Goal: Task Accomplishment & Management: Manage account settings

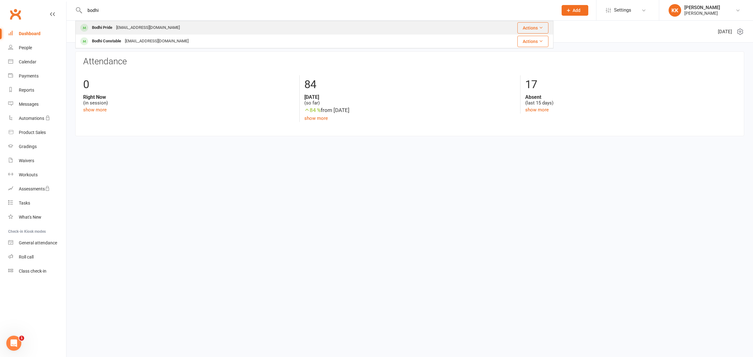
type input "bodhi"
click at [123, 24] on div "[EMAIL_ADDRESS][DOMAIN_NAME]" at bounding box center [147, 27] width 67 height 9
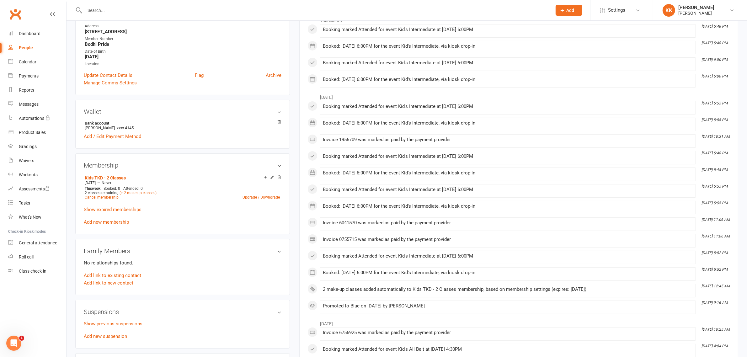
scroll to position [235, 0]
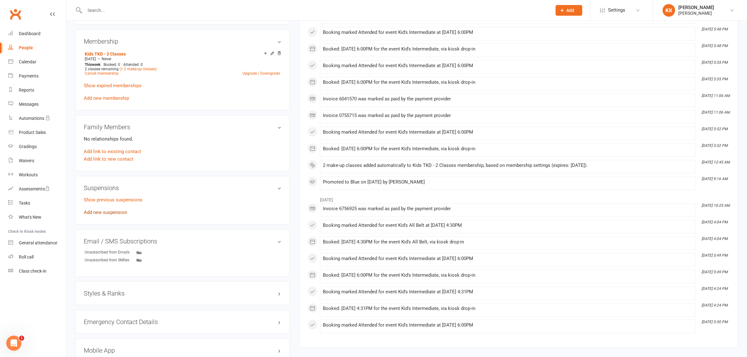
click at [105, 210] on link "Add new suspension" at bounding box center [105, 213] width 43 height 6
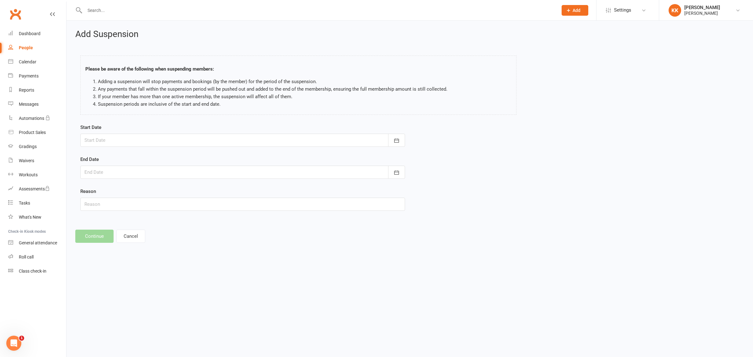
click at [125, 142] on div at bounding box center [242, 140] width 325 height 13
click at [117, 201] on span "11" at bounding box center [119, 203] width 5 height 5
type input "[DATE]"
click at [126, 173] on div at bounding box center [242, 172] width 325 height 13
click at [189, 190] on icon "button" at bounding box center [189, 188] width 4 height 5
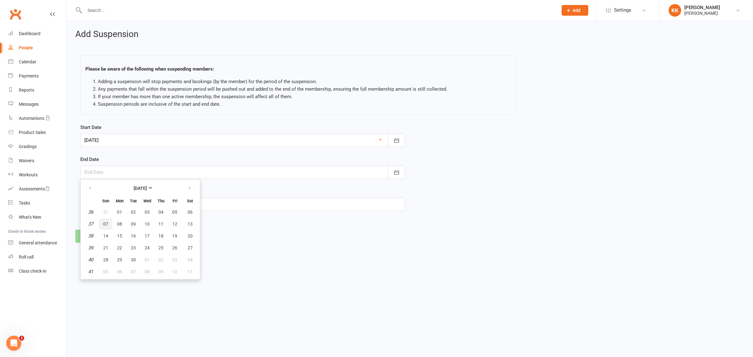
click at [110, 221] on button "07" at bounding box center [105, 223] width 13 height 11
type input "[DATE]"
click at [97, 234] on button "Continue" at bounding box center [94, 236] width 38 height 13
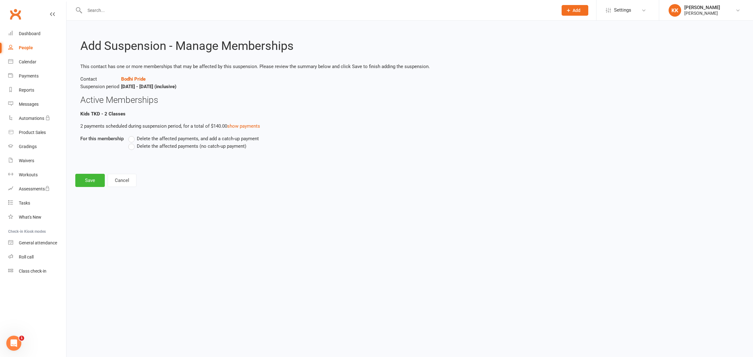
click at [157, 140] on span "Delete the affected payments, and add a catch-up payment" at bounding box center [198, 138] width 122 height 7
click at [132, 135] on input "Delete the affected payments, and add a catch-up payment" at bounding box center [130, 135] width 4 height 0
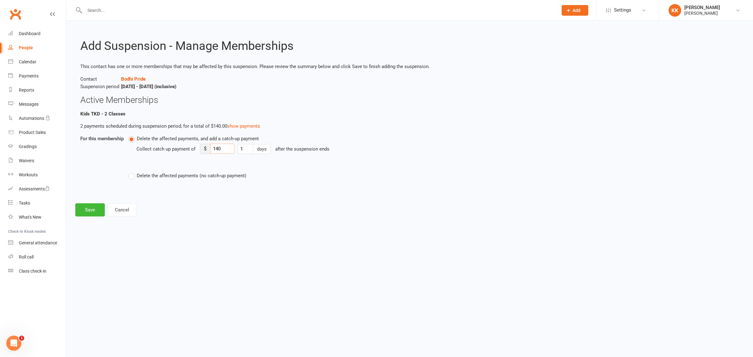
drag, startPoint x: 225, startPoint y: 148, endPoint x: 184, endPoint y: 147, distance: 40.5
click at [184, 147] on div "Collect catch up payment of $ 140 1 days after the suspension ends" at bounding box center [347, 153] width 422 height 22
type input "5"
click at [178, 159] on div "Collect catch up payment of $ 5 1 days after the suspension ends" at bounding box center [347, 153] width 422 height 22
click at [93, 212] on button "Save" at bounding box center [89, 209] width 29 height 13
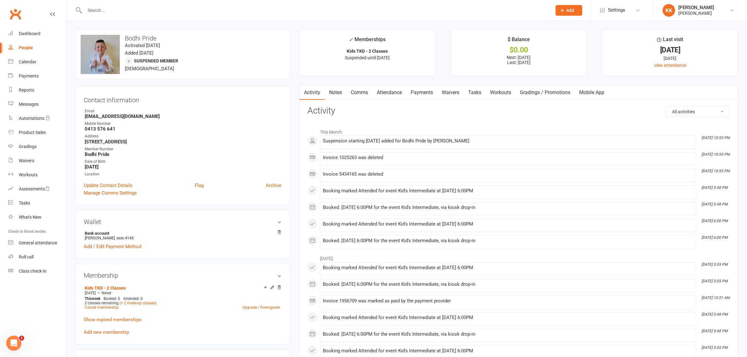
click at [425, 96] on link "Payments" at bounding box center [421, 92] width 31 height 14
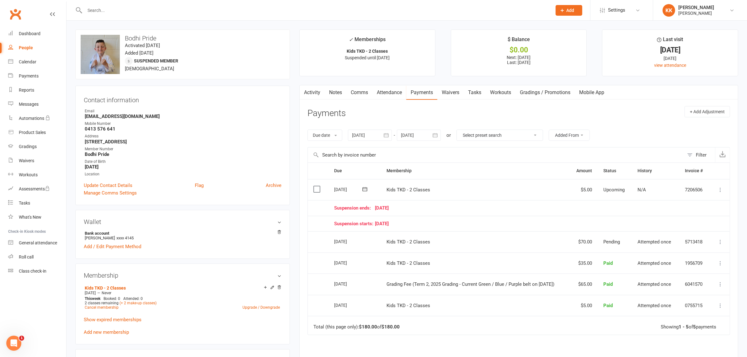
click at [723, 191] on icon at bounding box center [720, 190] width 6 height 6
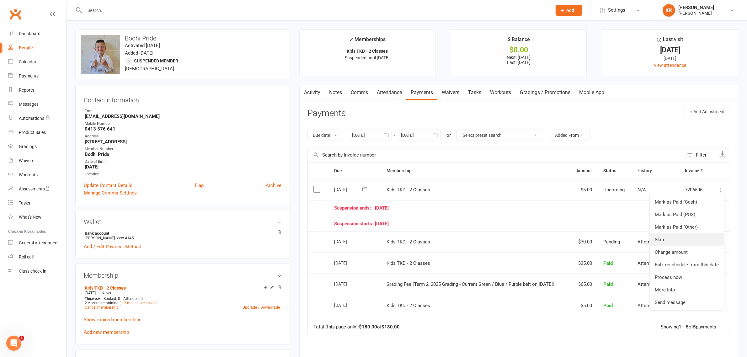
click at [683, 237] on link "Skip" at bounding box center [687, 239] width 74 height 13
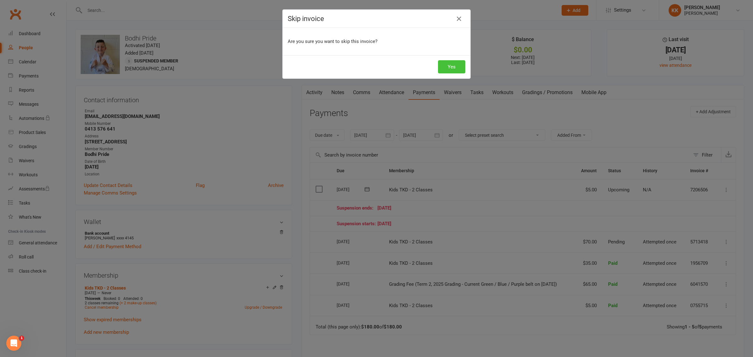
click at [452, 69] on button "Yes" at bounding box center [451, 66] width 27 height 13
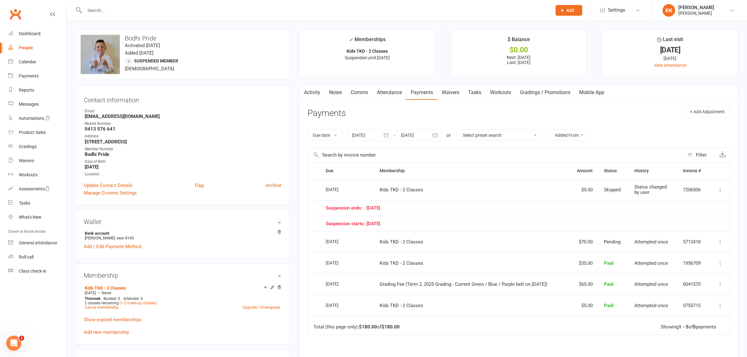
click at [165, 16] on div at bounding box center [311, 10] width 472 height 20
click at [165, 12] on input "text" at bounding box center [315, 10] width 465 height 9
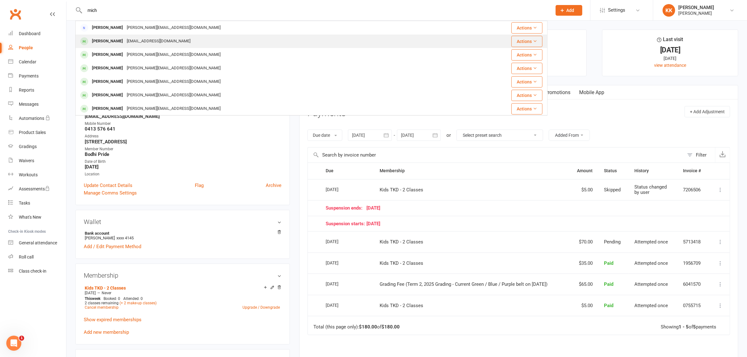
type input "mich"
click at [140, 41] on div "[EMAIL_ADDRESS][DOMAIN_NAME]" at bounding box center [158, 41] width 67 height 9
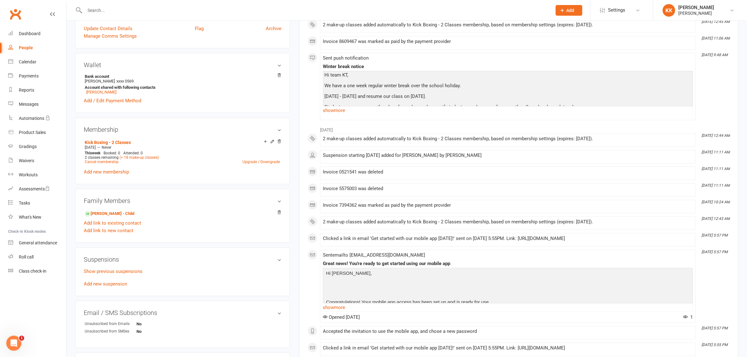
scroll to position [196, 0]
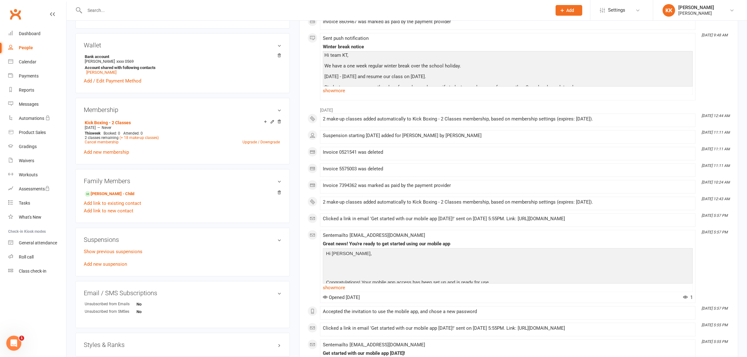
click at [110, 269] on div "Suspensions Show previous suspensions Add new suspension" at bounding box center [182, 252] width 215 height 49
click at [112, 266] on link "Add new suspension" at bounding box center [105, 264] width 43 height 6
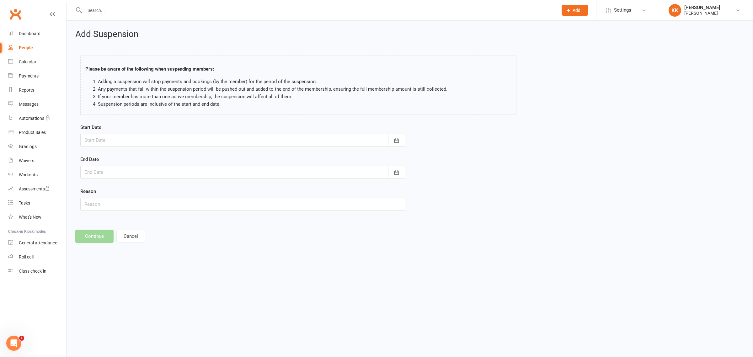
click at [112, 127] on div "Start Date [DATE] Sun Mon Tue Wed Thu Fri Sat 31 27 28 29 30 31 01 02 32 03 04 …" at bounding box center [242, 135] width 325 height 23
click at [115, 144] on div at bounding box center [242, 140] width 325 height 13
click at [117, 203] on span "11" at bounding box center [119, 203] width 5 height 5
type input "[DATE]"
click at [117, 176] on div at bounding box center [242, 172] width 325 height 13
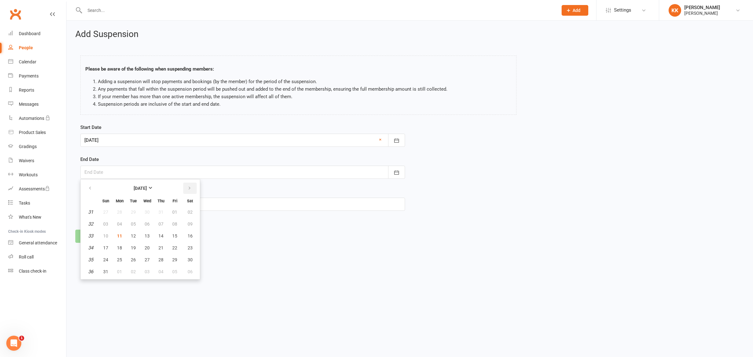
click at [190, 187] on button "button" at bounding box center [189, 188] width 13 height 11
click at [106, 223] on span "07" at bounding box center [105, 223] width 5 height 5
type input "[DATE]"
click at [94, 235] on button "Continue" at bounding box center [94, 236] width 38 height 13
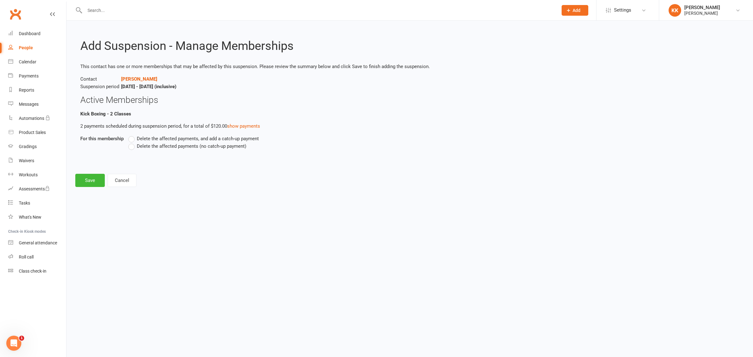
click at [140, 155] on div "Delete the affected payments, and add a catch-up payment Delete the affected pa…" at bounding box center [343, 147] width 439 height 24
click at [151, 149] on label "Delete the affected payments (no catch-up payment)" at bounding box center [187, 146] width 118 height 8
click at [132, 142] on input "Delete the affected payments (no catch-up payment)" at bounding box center [130, 142] width 4 height 0
click at [89, 183] on button "Save" at bounding box center [89, 180] width 29 height 13
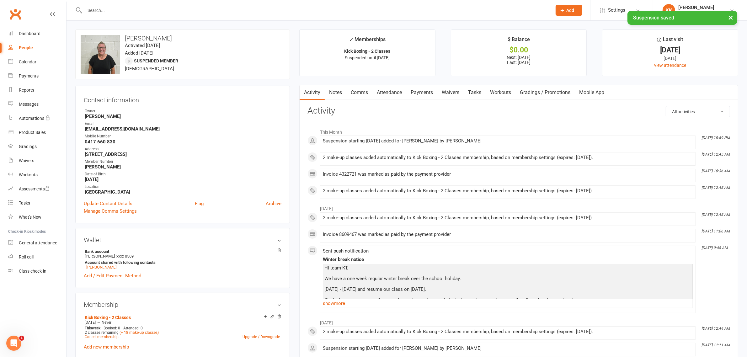
click at [414, 93] on link "Payments" at bounding box center [421, 92] width 31 height 14
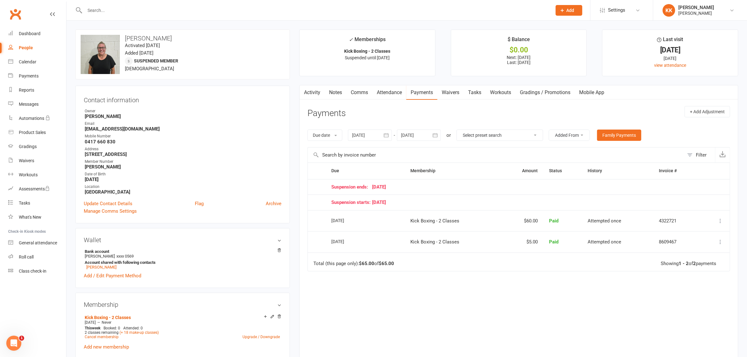
click at [178, 13] on input "text" at bounding box center [315, 10] width 465 height 9
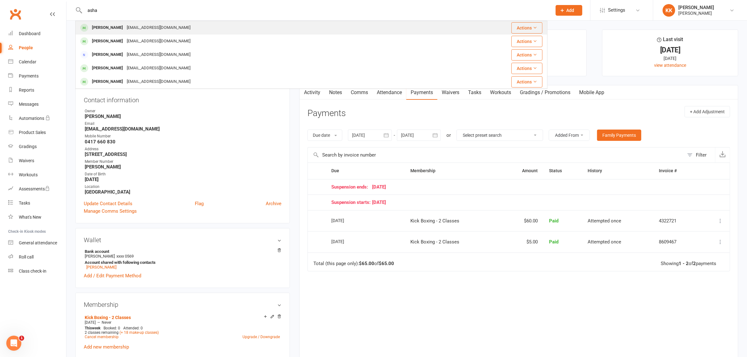
type input "asha"
click at [167, 25] on div "[EMAIL_ADDRESS][DOMAIN_NAME]" at bounding box center [158, 27] width 67 height 9
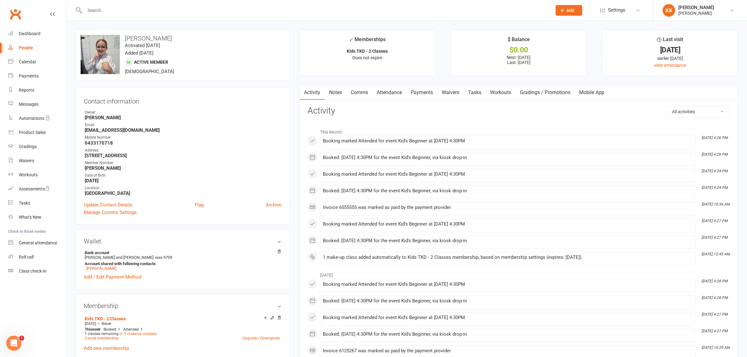
click at [425, 94] on link "Payments" at bounding box center [421, 92] width 31 height 14
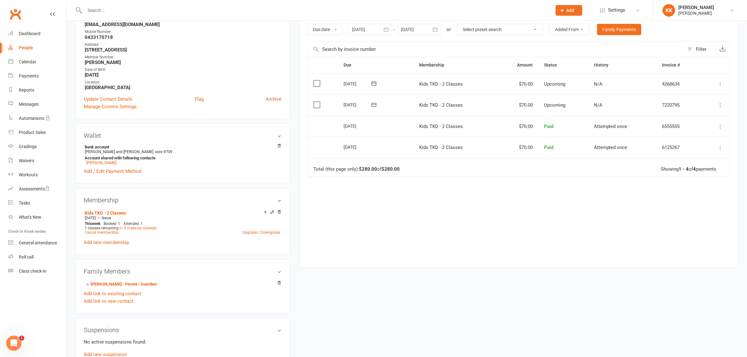
scroll to position [118, 0]
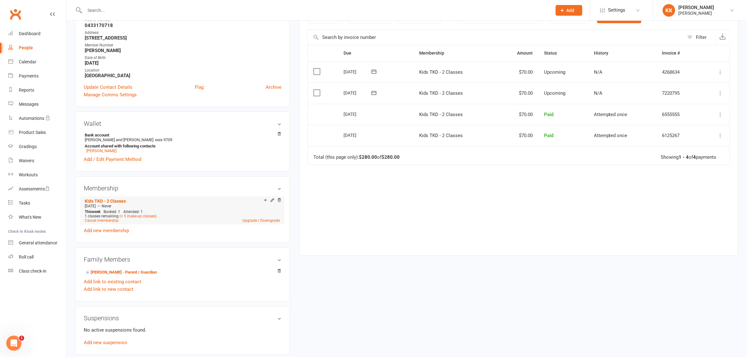
click at [261, 218] on div "1 classes remaining (+ 5 make-up classes)" at bounding box center [182, 216] width 195 height 4
click at [259, 221] on link "Upgrade / Downgrade" at bounding box center [261, 220] width 37 height 4
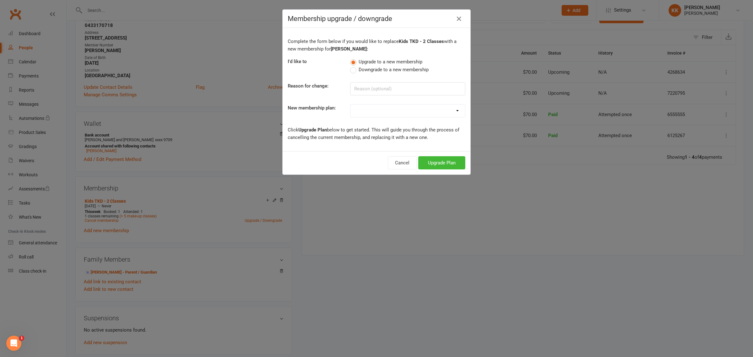
click at [379, 69] on span "Downgrade to a new membership" at bounding box center [394, 69] width 70 height 7
click at [354, 66] on input "Downgrade to a new membership" at bounding box center [352, 66] width 4 height 0
click at [359, 110] on select "Kyu's Dragons - 1 Class Kyu's Dragons - 2 Classes Kyu's Dragons - 3 Classes Kyu…" at bounding box center [407, 110] width 115 height 13
select select "4"
click at [350, 104] on select "Kyu's Dragons - 1 Class Kyu's Dragons - 2 Classes Kyu's Dragons - 3 Classes Kyu…" at bounding box center [407, 110] width 115 height 13
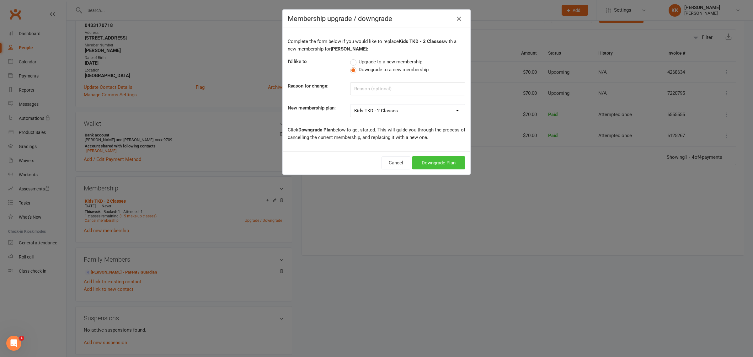
click at [426, 162] on button "Downgrade Plan" at bounding box center [438, 162] width 53 height 13
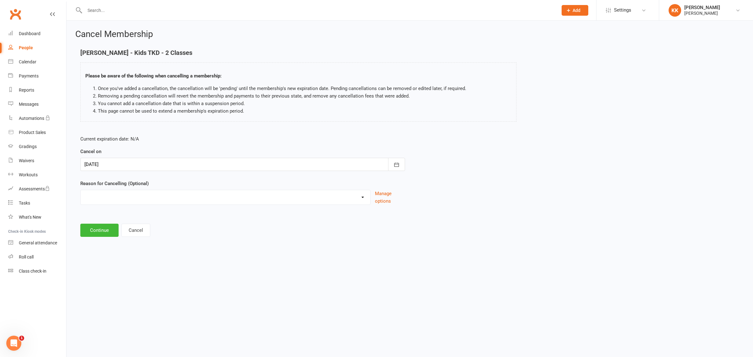
click at [138, 168] on div at bounding box center [242, 164] width 325 height 13
click at [105, 235] on button "17" at bounding box center [105, 239] width 13 height 11
type input "[DATE]"
click at [130, 166] on div at bounding box center [242, 164] width 325 height 13
click at [104, 238] on span "17" at bounding box center [105, 239] width 5 height 5
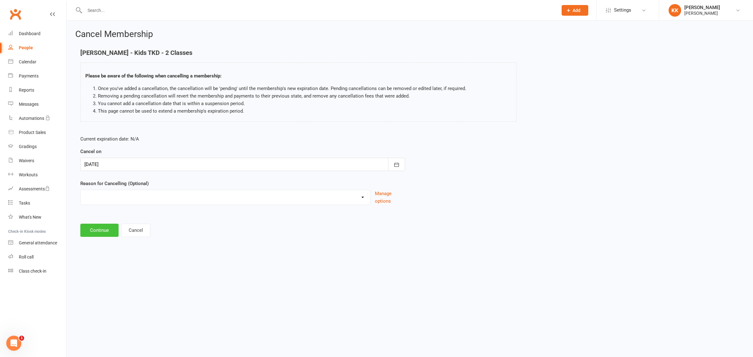
click at [100, 229] on button "Continue" at bounding box center [99, 230] width 38 height 13
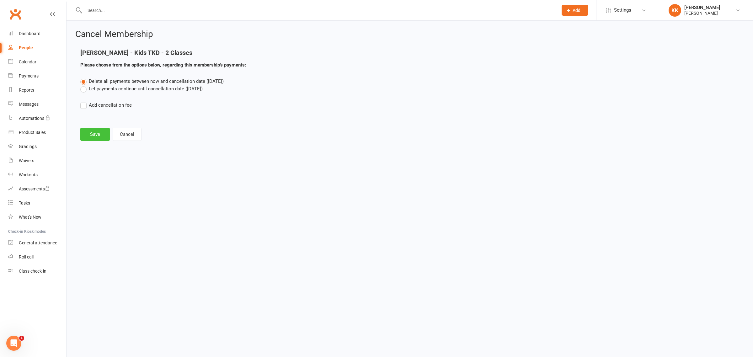
click at [101, 137] on button "Save" at bounding box center [94, 134] width 29 height 13
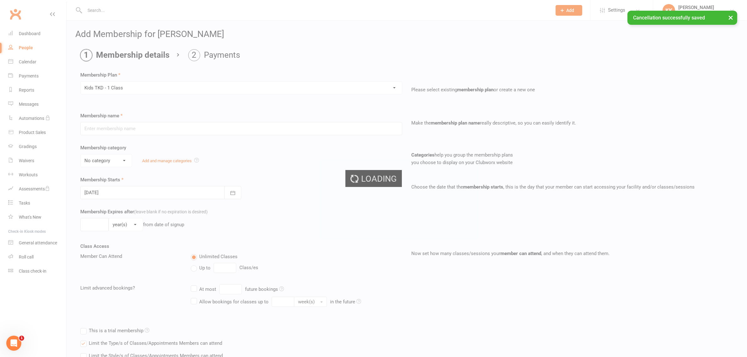
type input "Kids TKD - 1 Class"
select select "5"
type input "0"
type input "1"
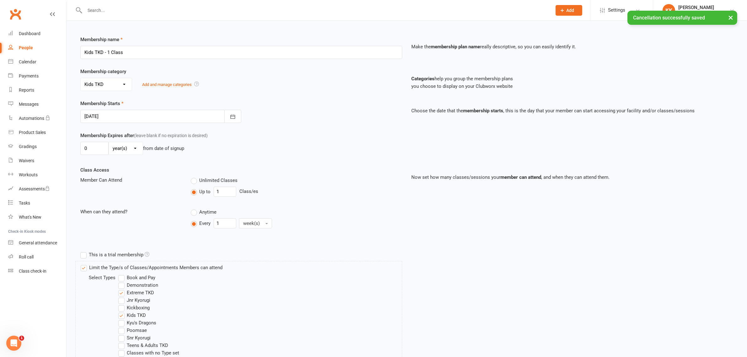
scroll to position [78, 0]
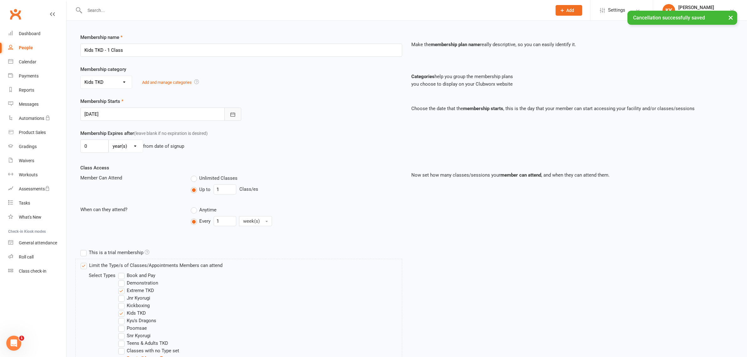
click at [229, 115] on button "button" at bounding box center [232, 114] width 17 height 13
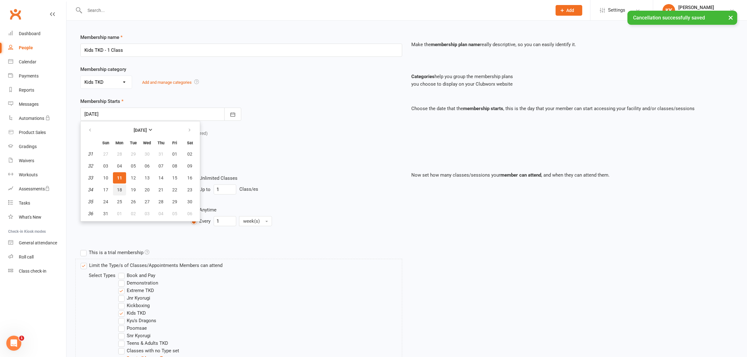
click at [118, 187] on span "18" at bounding box center [119, 189] width 5 height 5
type input "[DATE]"
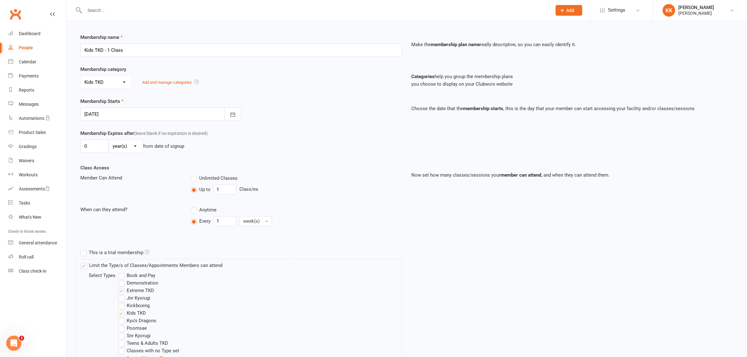
drag, startPoint x: 271, startPoint y: 156, endPoint x: 268, endPoint y: 156, distance: 3.8
click at [271, 156] on div "Membership Expires after (leave blank if no expiration is desired) 0 day(s) wee…" at bounding box center [407, 147] width 662 height 35
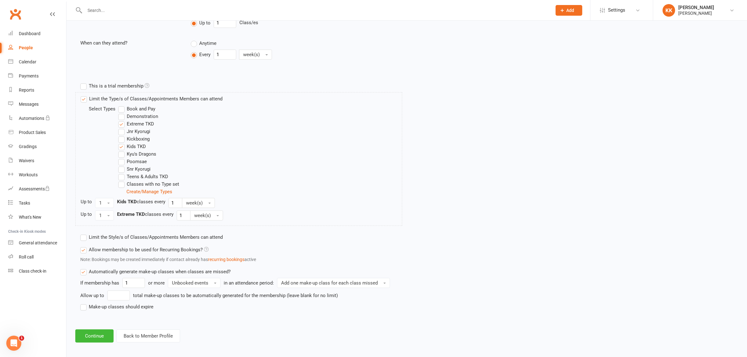
scroll to position [249, 0]
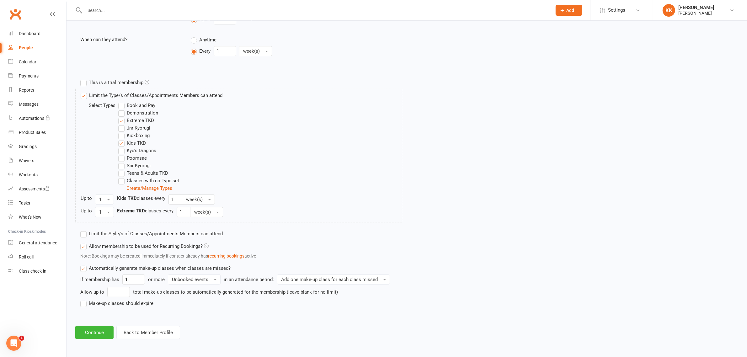
click at [110, 307] on div "Limit the Style/s of Classes/Appointments Members can attend Select Styles Kyu'…" at bounding box center [324, 271] width 497 height 88
click at [111, 304] on label "Make-up classes should expire" at bounding box center [116, 304] width 73 height 8
click at [84, 300] on input "Make-up classes should expire" at bounding box center [82, 300] width 4 height 0
click at [119, 314] on input "number" at bounding box center [115, 314] width 28 height 10
type input "3"
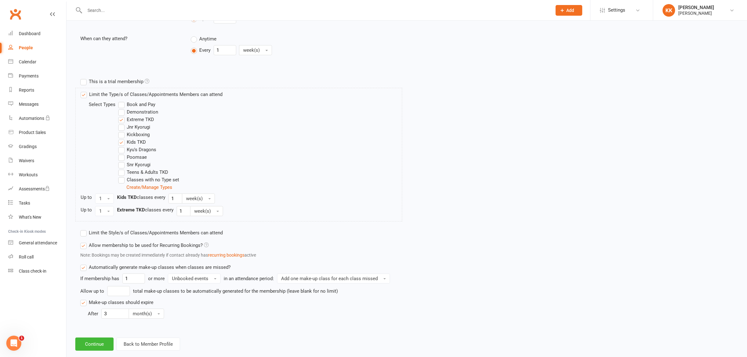
click at [105, 330] on div "Add Membership for [PERSON_NAME] Membership details Payments Membership Plan Se…" at bounding box center [407, 65] width 680 height 588
click at [91, 347] on button "Continue" at bounding box center [94, 344] width 38 height 13
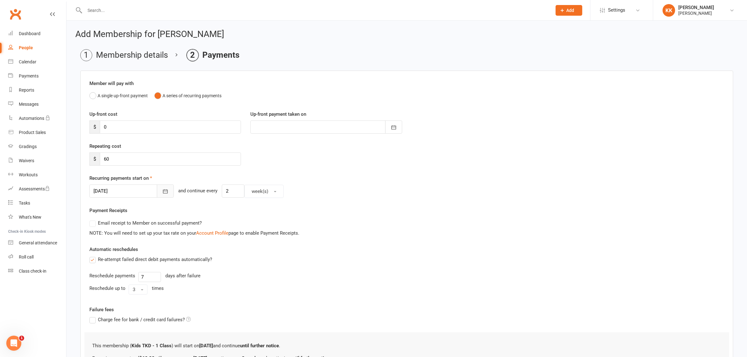
click at [157, 190] on button "button" at bounding box center [165, 190] width 17 height 13
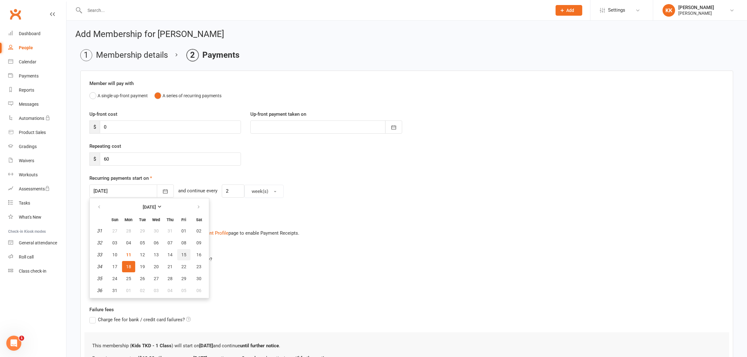
click at [182, 253] on span "15" at bounding box center [183, 254] width 5 height 5
type input "[DATE]"
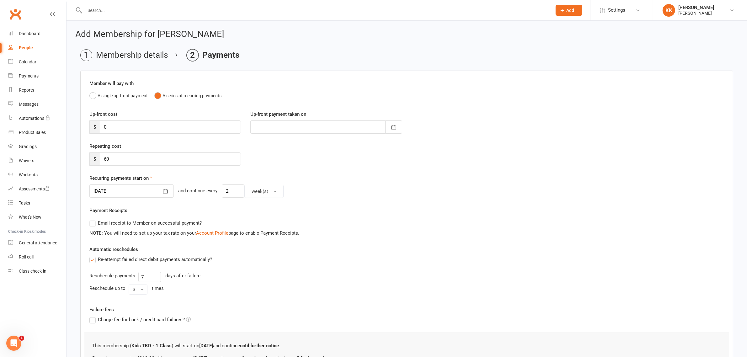
click at [311, 209] on div "Payment Receipts Email receipt to Member on successful payment? NOTE: You will …" at bounding box center [406, 222] width 635 height 30
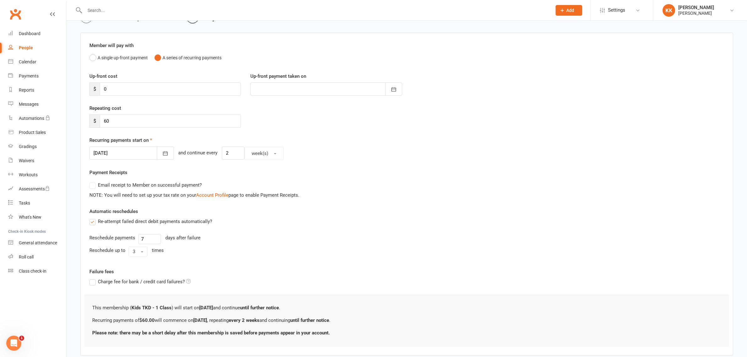
scroll to position [74, 0]
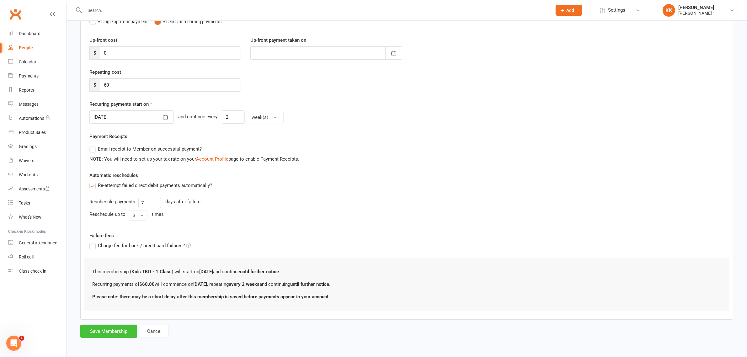
click at [115, 331] on button "Save Membership" at bounding box center [108, 331] width 57 height 13
